Goal: Transaction & Acquisition: Purchase product/service

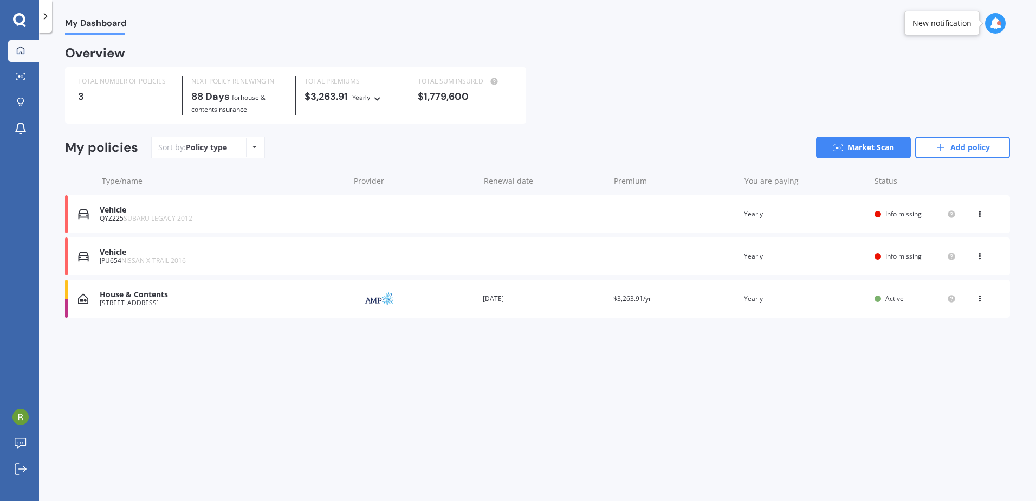
click at [249, 257] on div "JPU654 NISSAN X-TRAIL 2016" at bounding box center [222, 261] width 244 height 8
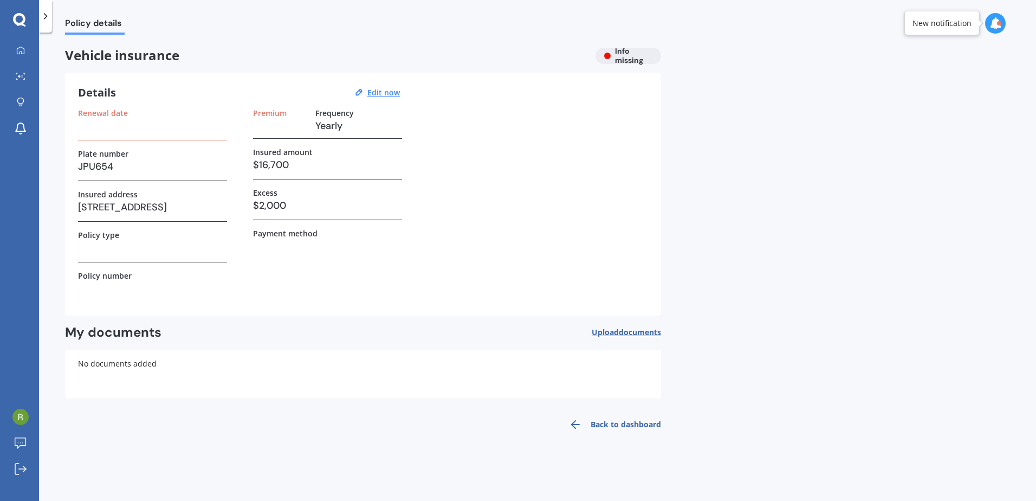
click at [623, 422] on link "Back to dashboard" at bounding box center [612, 424] width 99 height 26
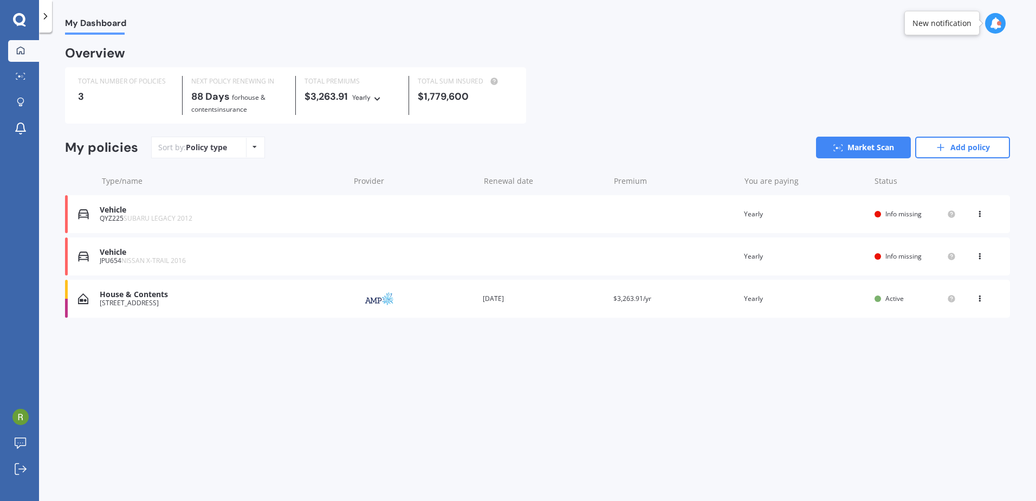
click at [982, 254] on icon at bounding box center [980, 254] width 8 height 7
click at [953, 302] on div "Delete" at bounding box center [956, 299] width 107 height 22
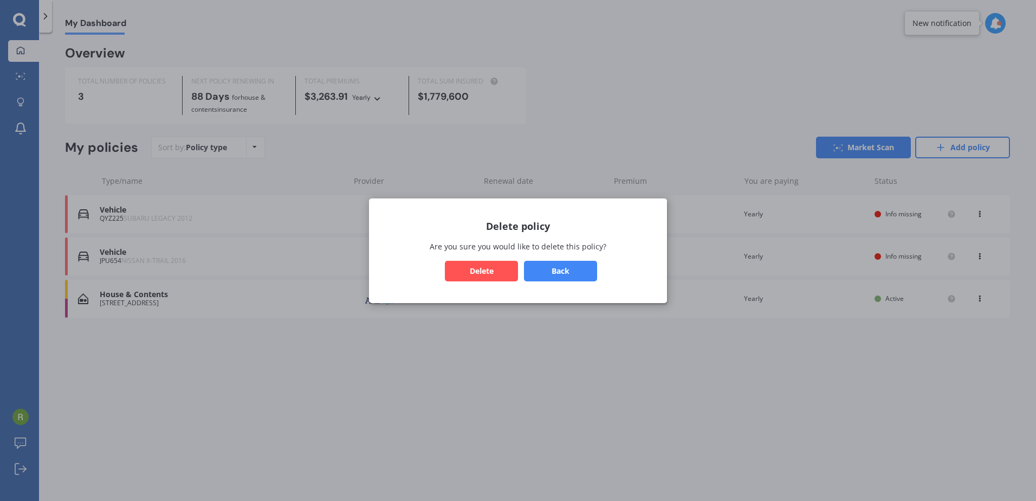
click at [494, 264] on button "Delete" at bounding box center [481, 270] width 73 height 21
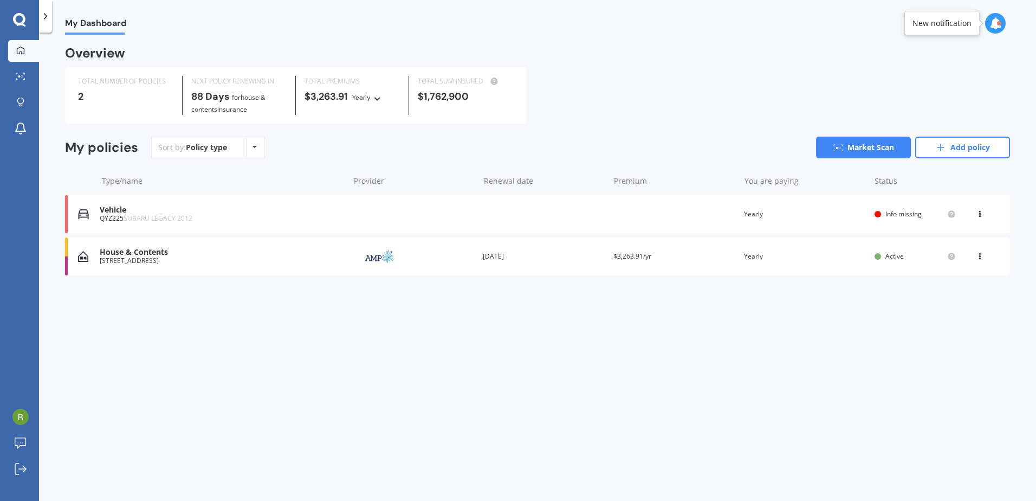
click at [984, 208] on div "Vehicle QYZ225 SUBARU LEGACY 2012 Renewal date Premium You are paying Yearly St…" at bounding box center [537, 214] width 945 height 38
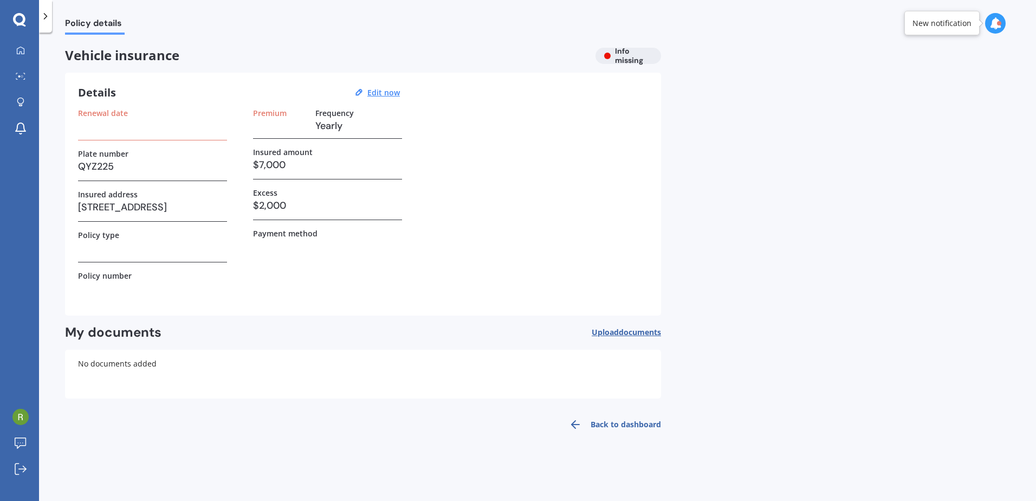
click at [602, 426] on link "Back to dashboard" at bounding box center [612, 424] width 99 height 26
click at [602, 426] on div "Policy details Vehicle insurance Info missing Details Edit now Renewal date Pla…" at bounding box center [537, 269] width 997 height 468
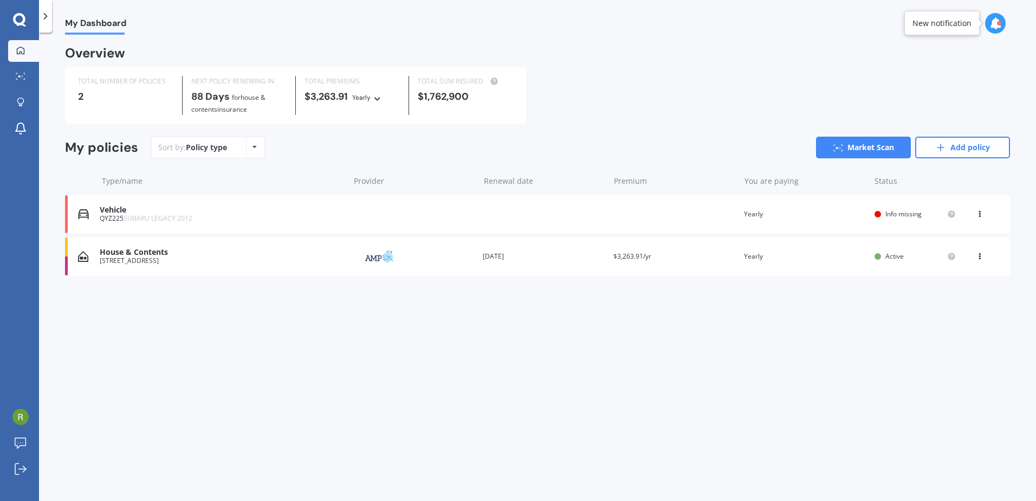
click at [983, 210] on icon at bounding box center [980, 212] width 8 height 7
click at [952, 250] on div "Delete" at bounding box center [956, 257] width 107 height 22
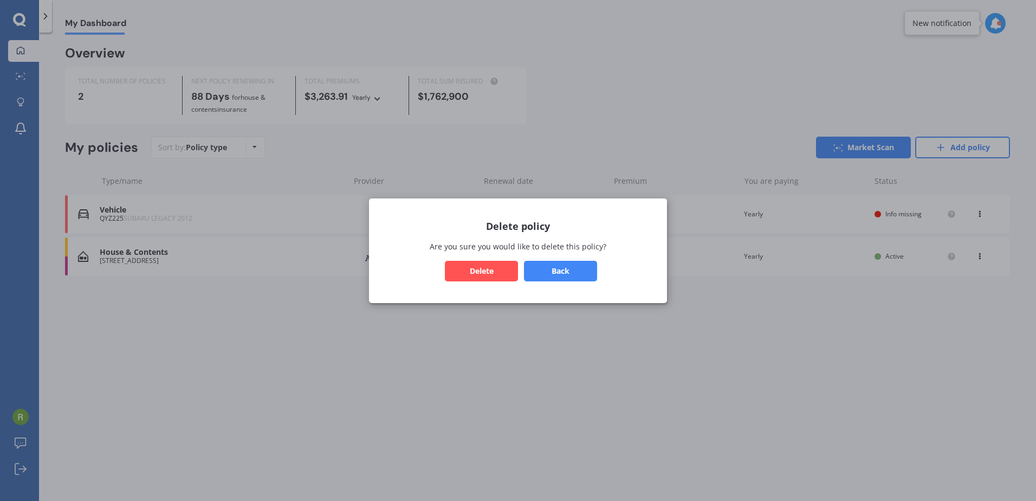
click at [493, 277] on button "Delete" at bounding box center [481, 270] width 73 height 21
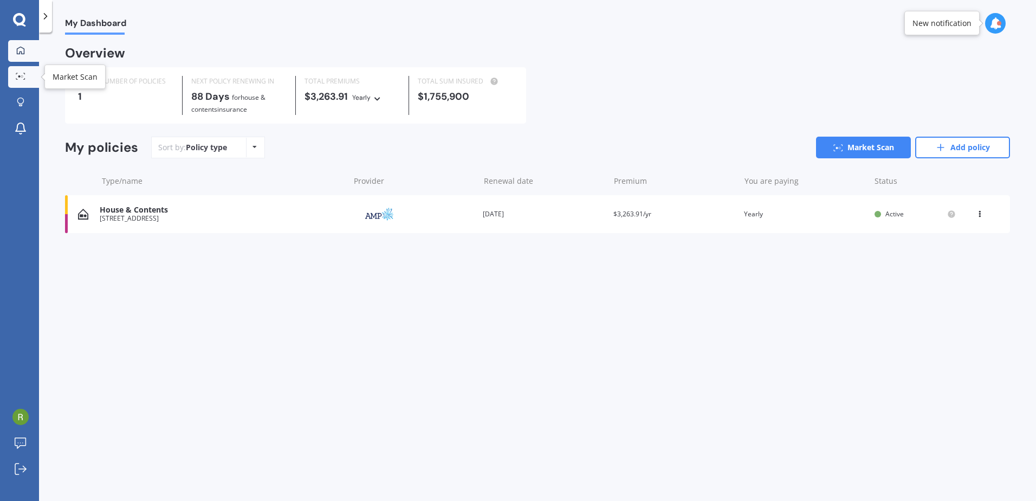
click at [15, 75] on div at bounding box center [20, 77] width 16 height 8
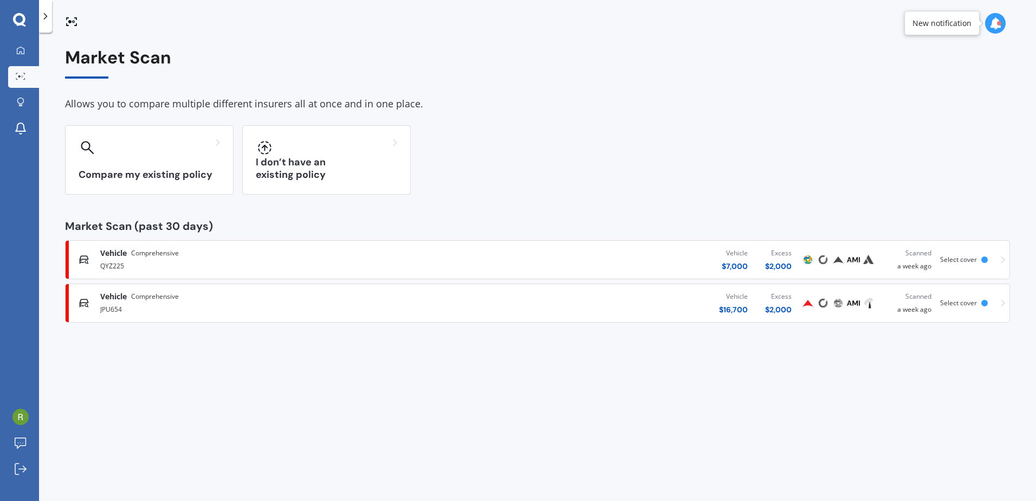
click at [175, 310] on div "JPU654" at bounding box center [269, 308] width 339 height 13
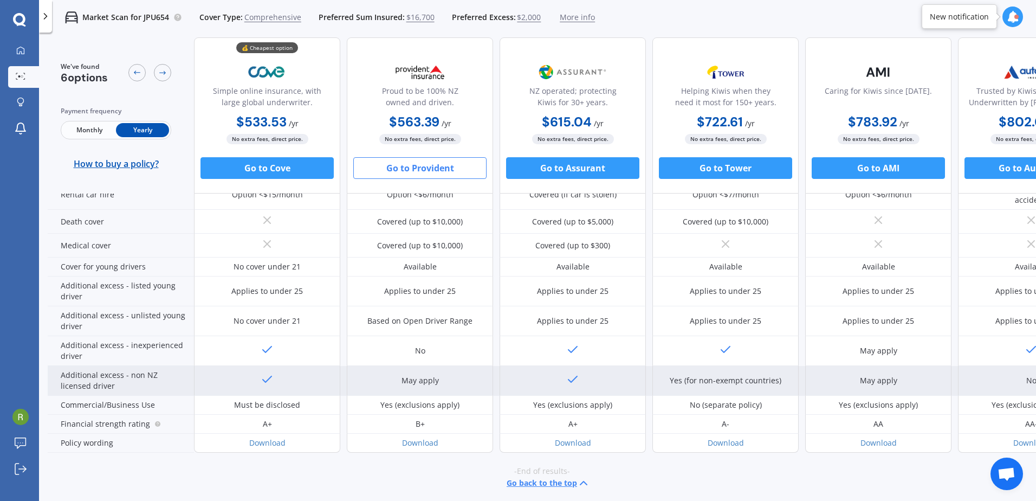
scroll to position [485, 0]
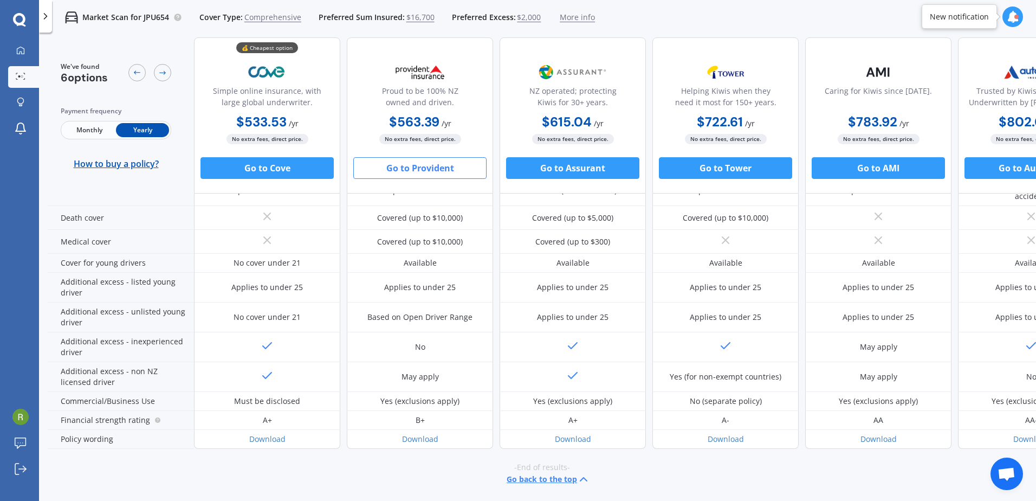
click at [458, 169] on button "Go to Provident" at bounding box center [419, 168] width 133 height 22
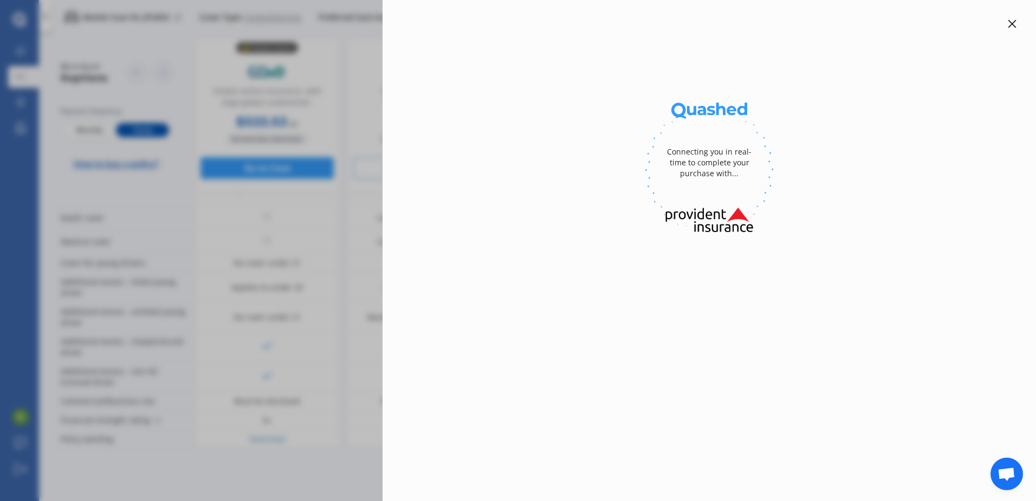
select select "full"
select select "GARAGE"
select select "[STREET_ADDRESS]"
select select "NISSAN"
select select "X-TRAIL"
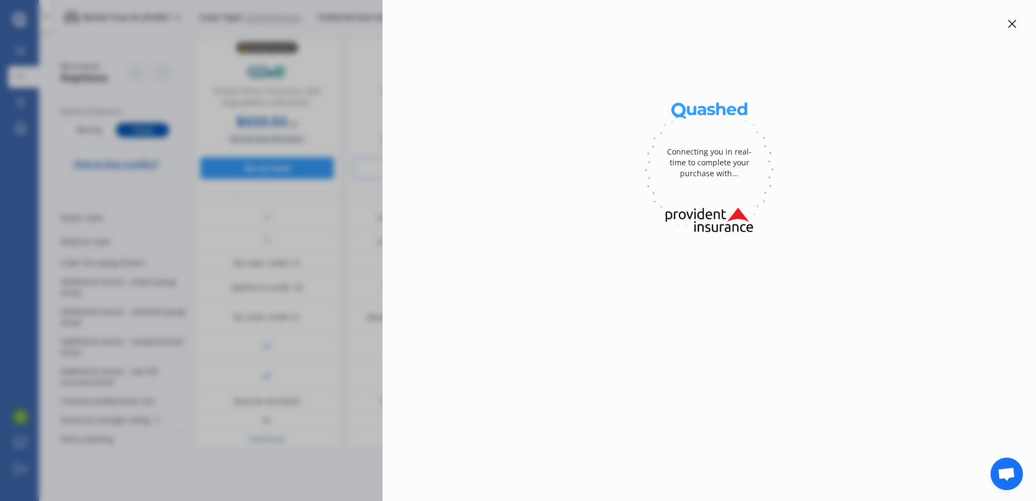
select select "NZVNISS2016AEAV"
select select "none"
select select "NO"
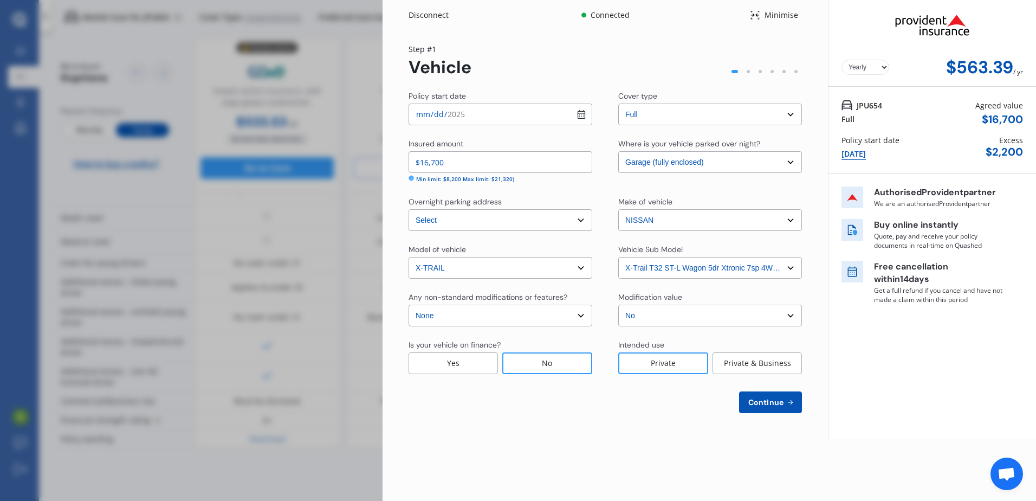
drag, startPoint x: 458, startPoint y: 169, endPoint x: 535, endPoint y: 70, distance: 125.1
click at [535, 70] on div "Step # 1 Vehicle" at bounding box center [606, 60] width 394 height 34
click at [582, 118] on input "[DATE]" at bounding box center [501, 115] width 184 height 22
type input "[DATE]"
click at [788, 404] on icon at bounding box center [790, 402] width 9 height 9
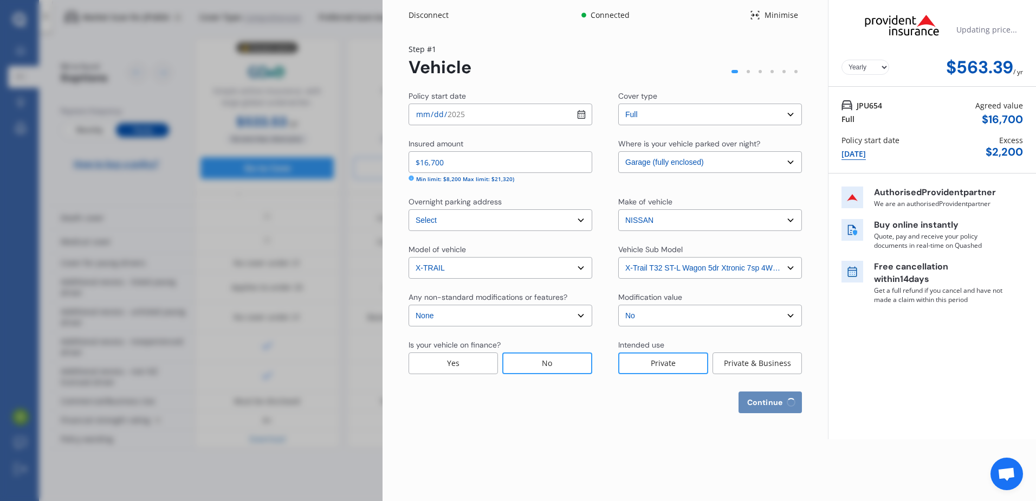
select select "08"
select select "01"
select select "1967"
select select "NZ_FULL"
select select "0"
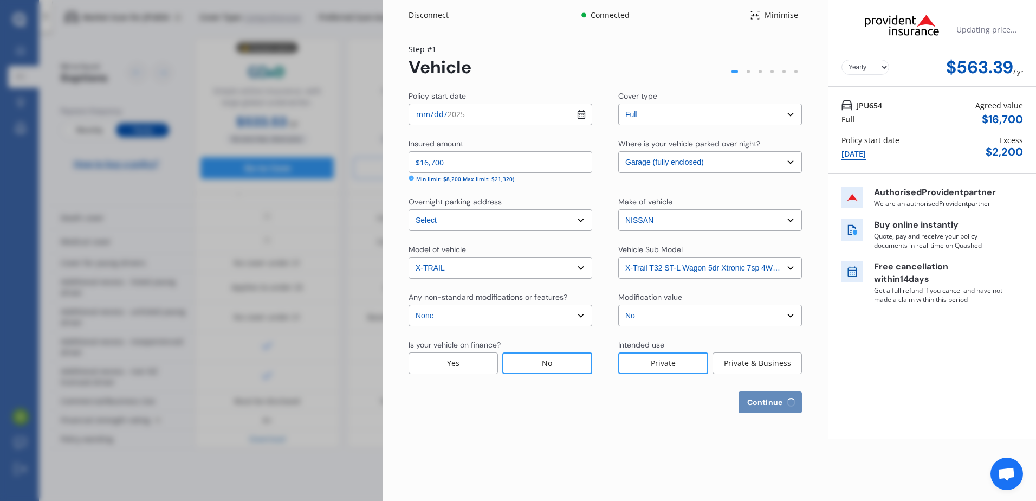
select select "18"
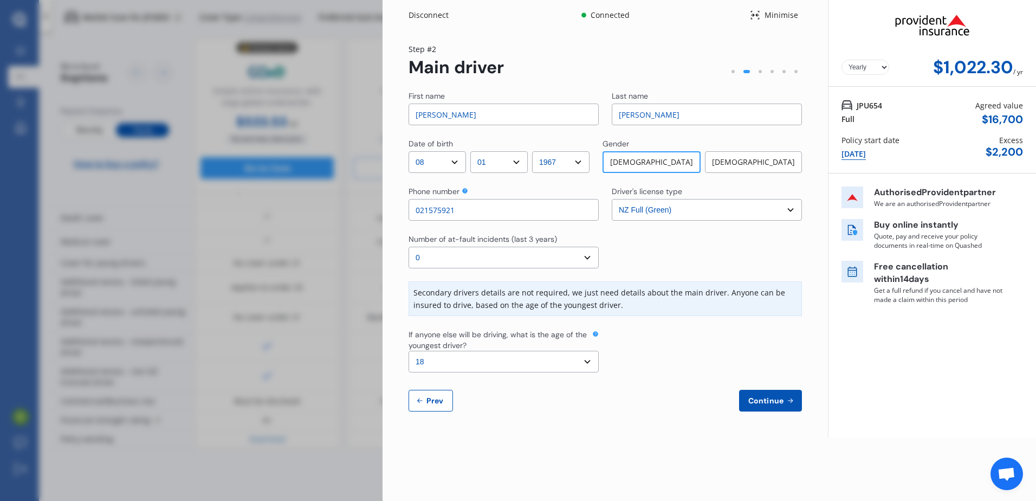
click at [778, 403] on span "Continue" at bounding box center [766, 400] width 40 height 9
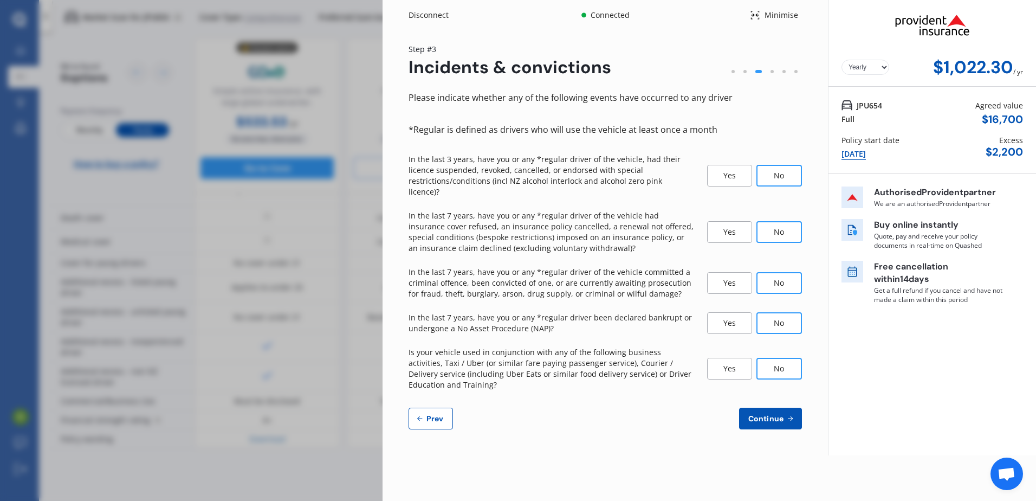
click at [778, 408] on button "Continue" at bounding box center [770, 419] width 63 height 22
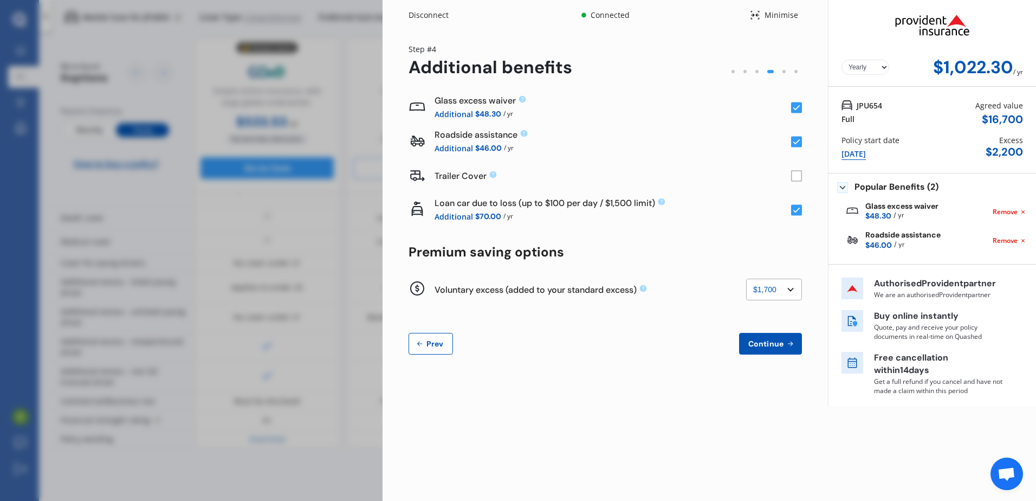
click at [790, 295] on select "None $200 $450 $700 $950 $1,200 $1,700" at bounding box center [774, 290] width 56 height 22
click at [746, 279] on select "None $200 $450 $700 $950 $1,200 $1,700" at bounding box center [774, 290] width 56 height 22
click at [785, 376] on div "Yearly Monthly $1,022.30 / yr Step # 4 Additional benefits Glass excess waiver …" at bounding box center [606, 205] width 446 height 350
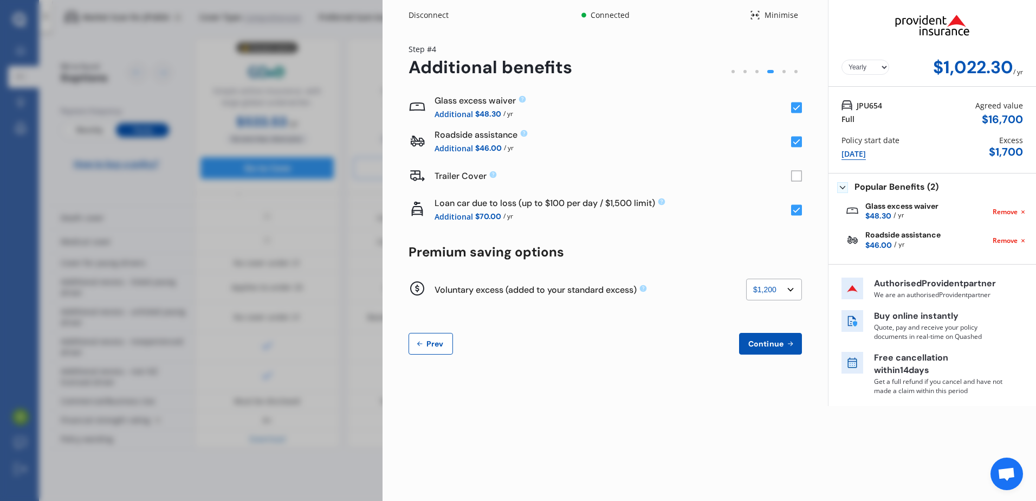
click at [781, 289] on select "None $200 $450 $700 $950 $1,200 $1,700" at bounding box center [774, 290] width 56 height 22
select select "1700"
click at [746, 279] on select "None $200 $450 $700 $950 $1,200 $1,700" at bounding box center [774, 290] width 56 height 22
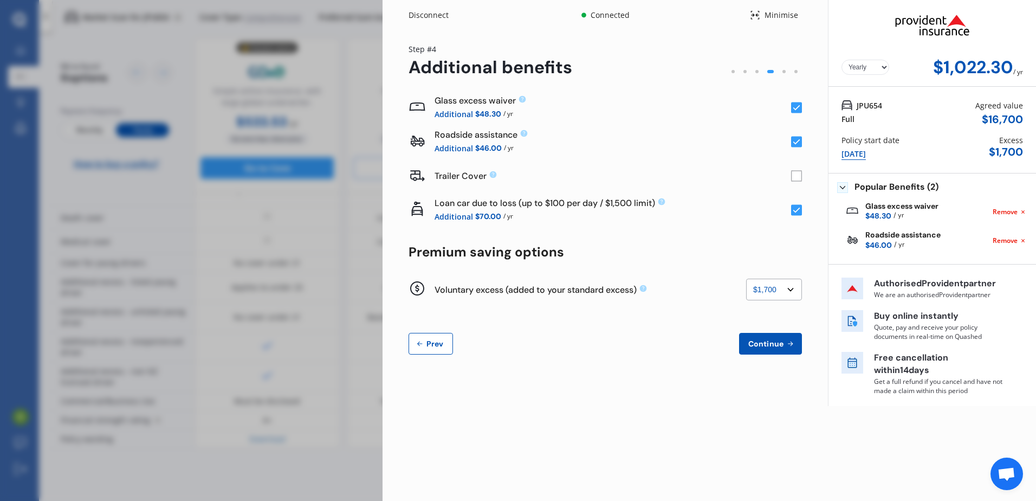
drag, startPoint x: 781, startPoint y: 300, endPoint x: 769, endPoint y: 382, distance: 83.3
click at [769, 382] on div "Disconnect Connected Minimise Yearly Monthly $1,022.30 / yr Step # 4 Additional…" at bounding box center [606, 203] width 446 height 406
click at [790, 296] on select "None $200 $450 $700 $950 $1,200 $1,700" at bounding box center [774, 290] width 56 height 22
click at [613, 360] on div "Yearly Monthly $1,022.30 / yr Step # 4 Additional benefits Glass excess waiver …" at bounding box center [606, 205] width 446 height 350
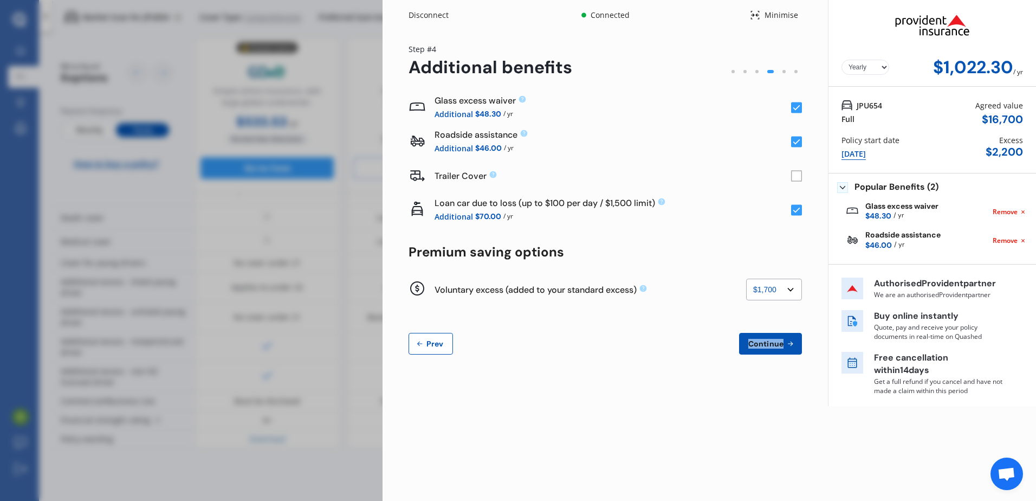
click at [757, 384] on div "Disconnect Connected Minimise Yearly Monthly $1,022.30 / yr Step # 4 Additional…" at bounding box center [606, 203] width 446 height 406
click at [774, 343] on span "Continue" at bounding box center [766, 343] width 40 height 9
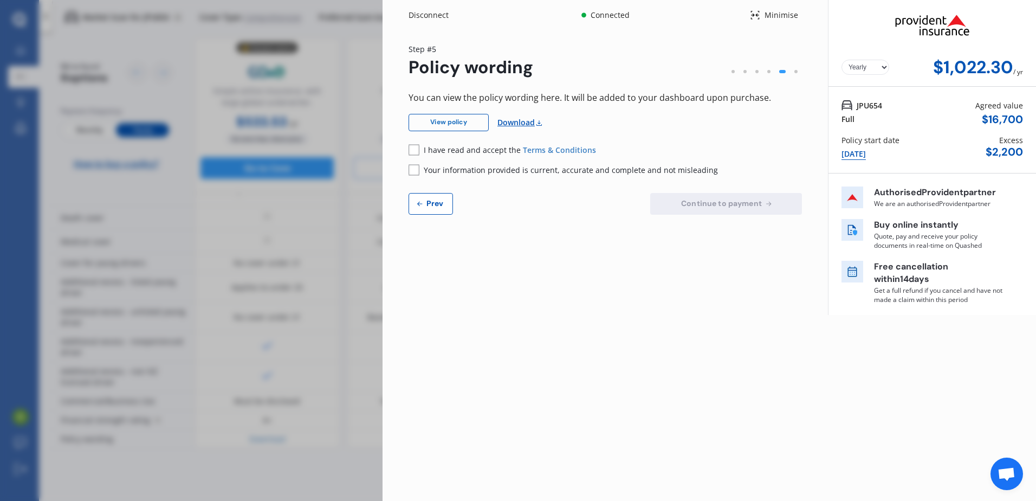
click at [469, 123] on link "View policy" at bounding box center [449, 122] width 80 height 17
click at [411, 150] on rect at bounding box center [414, 149] width 11 height 11
click at [413, 172] on rect at bounding box center [414, 169] width 11 height 11
click at [718, 204] on span "Continue to payment" at bounding box center [721, 203] width 85 height 9
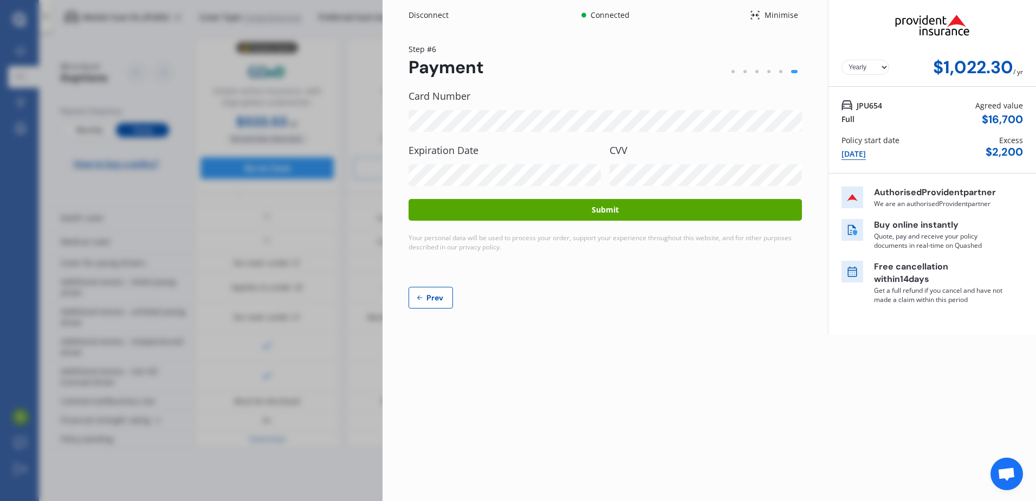
click at [638, 208] on button "Submit" at bounding box center [606, 210] width 394 height 22
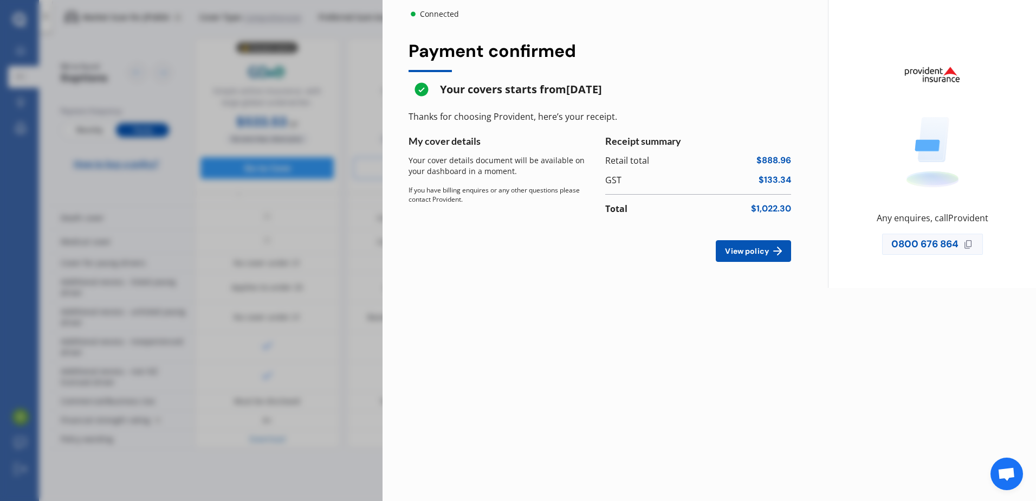
click at [769, 249] on span "View policy" at bounding box center [747, 251] width 48 height 9
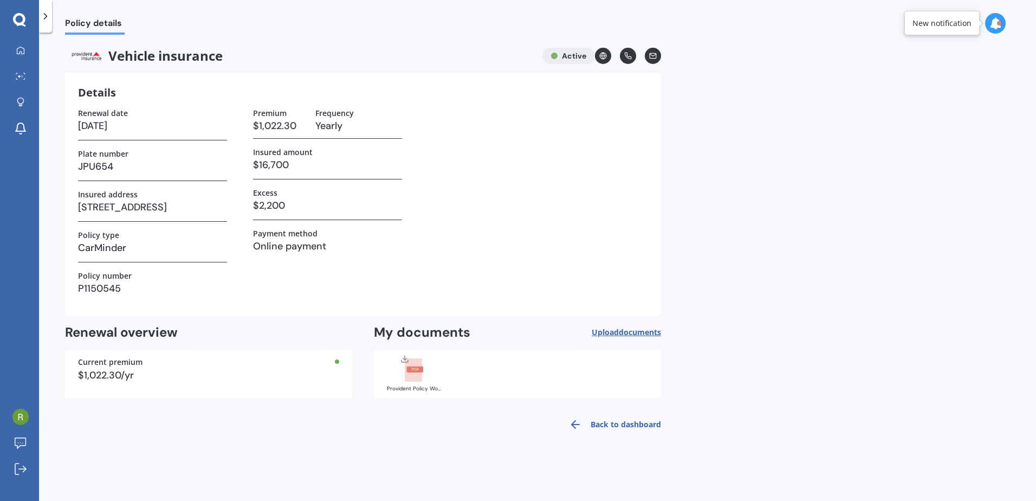
click at [642, 329] on span "documents" at bounding box center [640, 332] width 42 height 10
click at [422, 370] on rect at bounding box center [415, 369] width 17 height 6
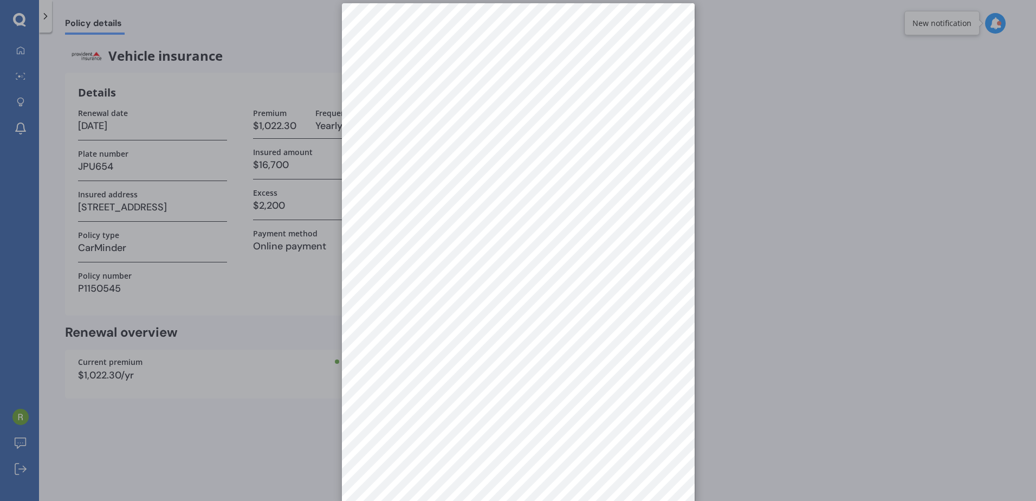
scroll to position [15, 0]
click at [809, 216] on div at bounding box center [518, 250] width 1036 height 501
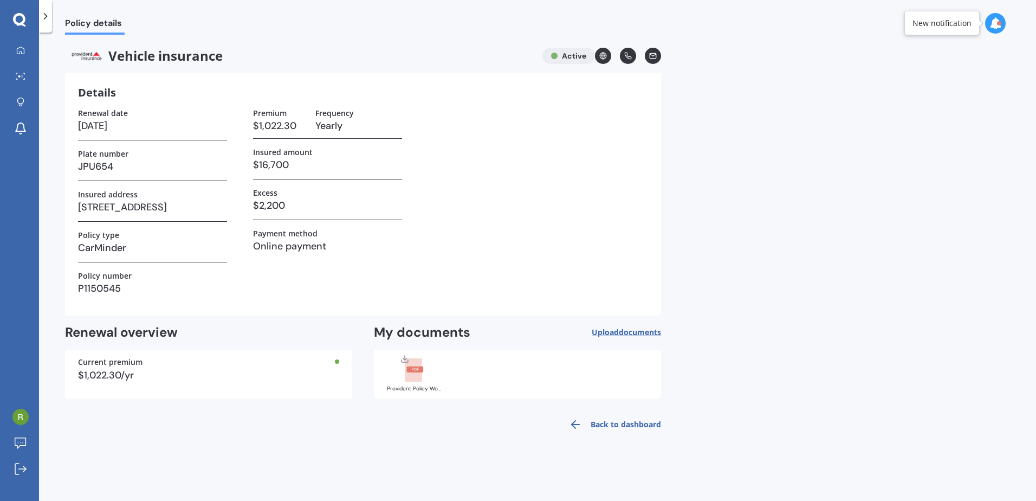
click at [211, 323] on div "Vehicle insurance Active Details Renewal date [DATE] Plate number JPU654 Insure…" at bounding box center [363, 243] width 596 height 390
click at [405, 376] on rect at bounding box center [413, 370] width 17 height 24
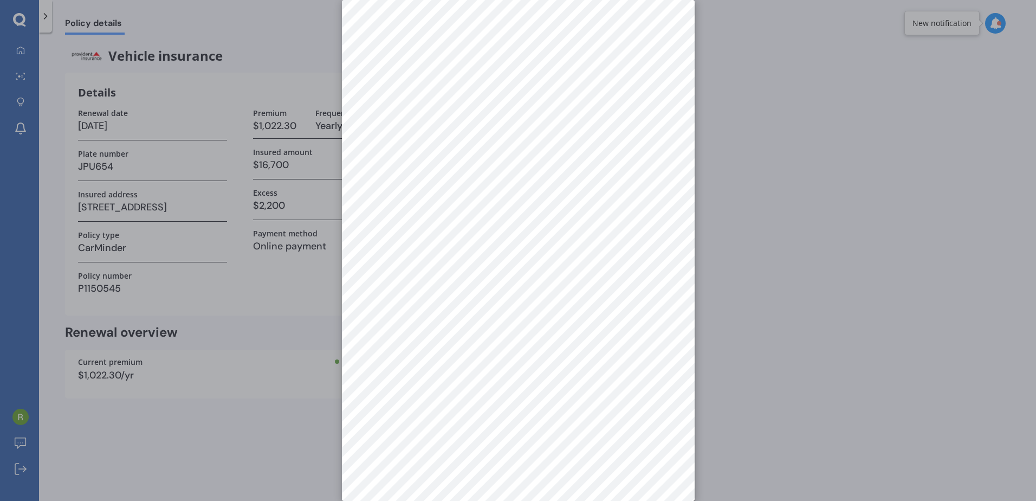
scroll to position [0, 0]
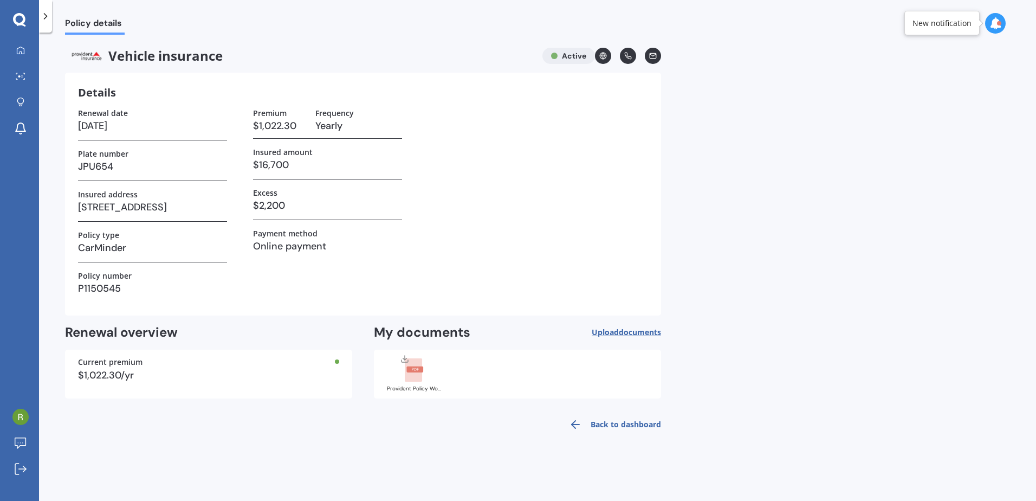
click at [487, 268] on div "Renewal date [DATE] Plate number JPU654 Insured address [STREET_ADDRESS] Policy…" at bounding box center [363, 205] width 570 height 194
